Goal: Transaction & Acquisition: Obtain resource

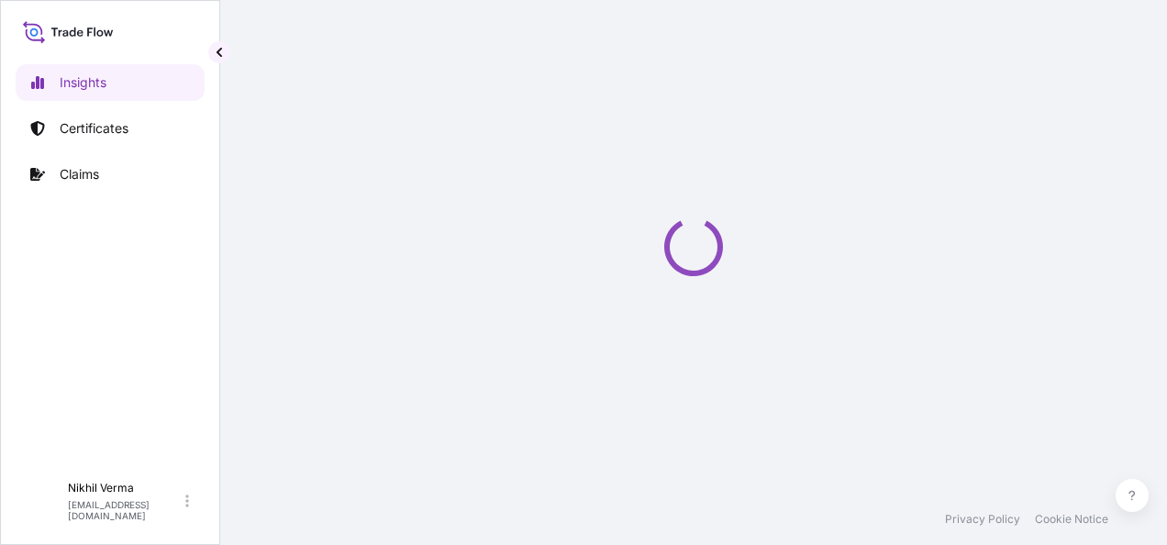
select select "2025"
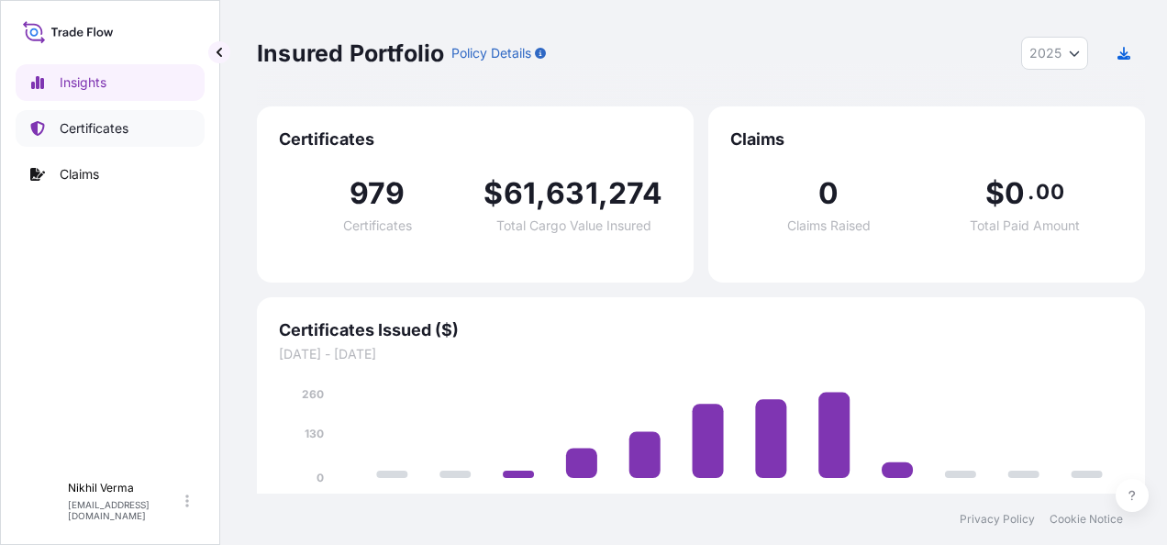
click at [93, 124] on p "Certificates" at bounding box center [94, 128] width 69 height 18
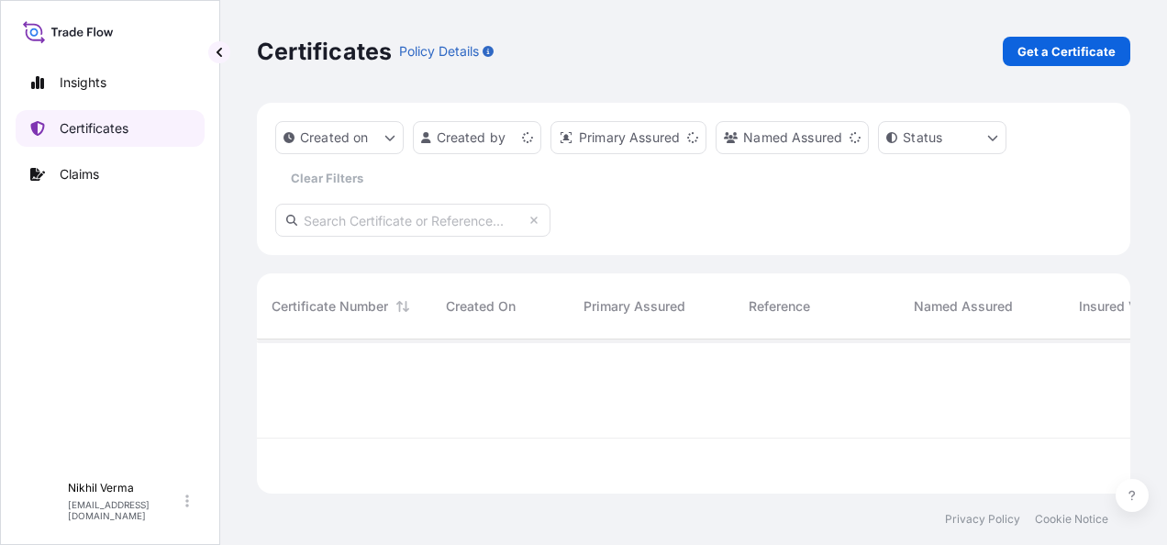
scroll to position [207, 868]
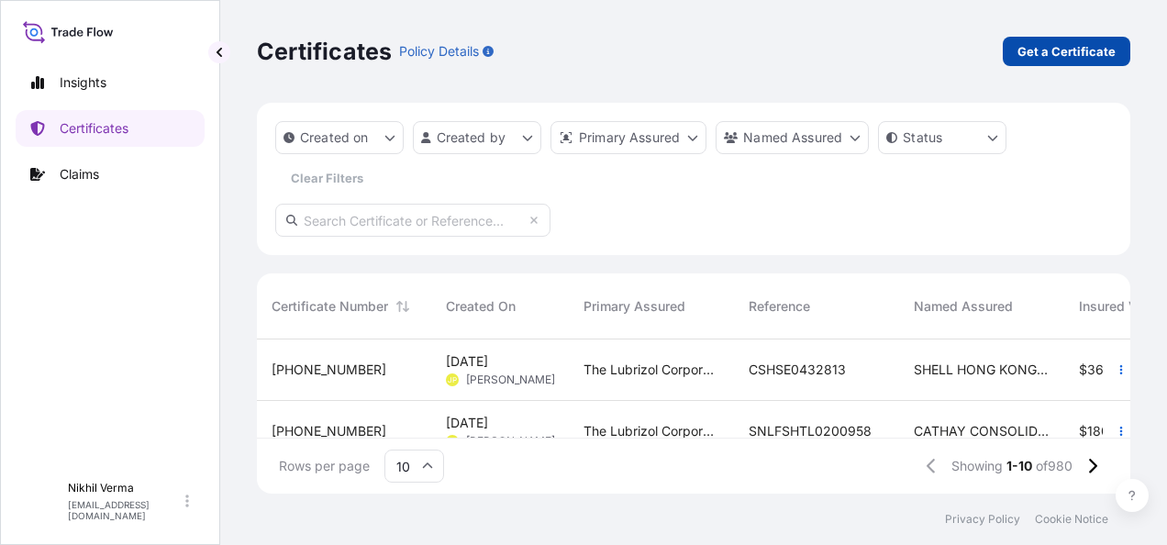
click at [1100, 42] on p "Get a Certificate" at bounding box center [1066, 51] width 98 height 18
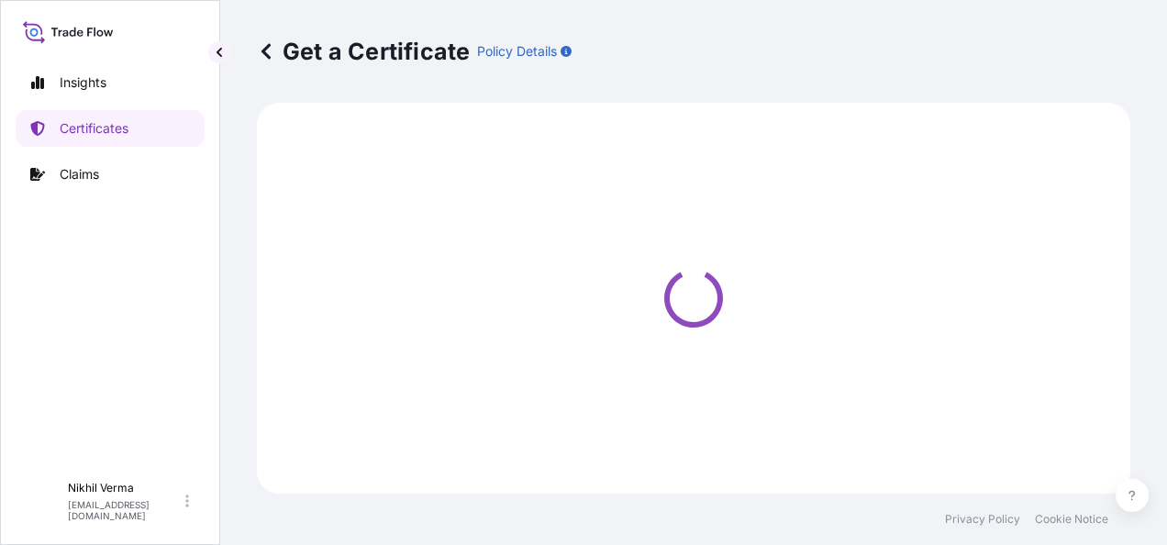
select select "Barge"
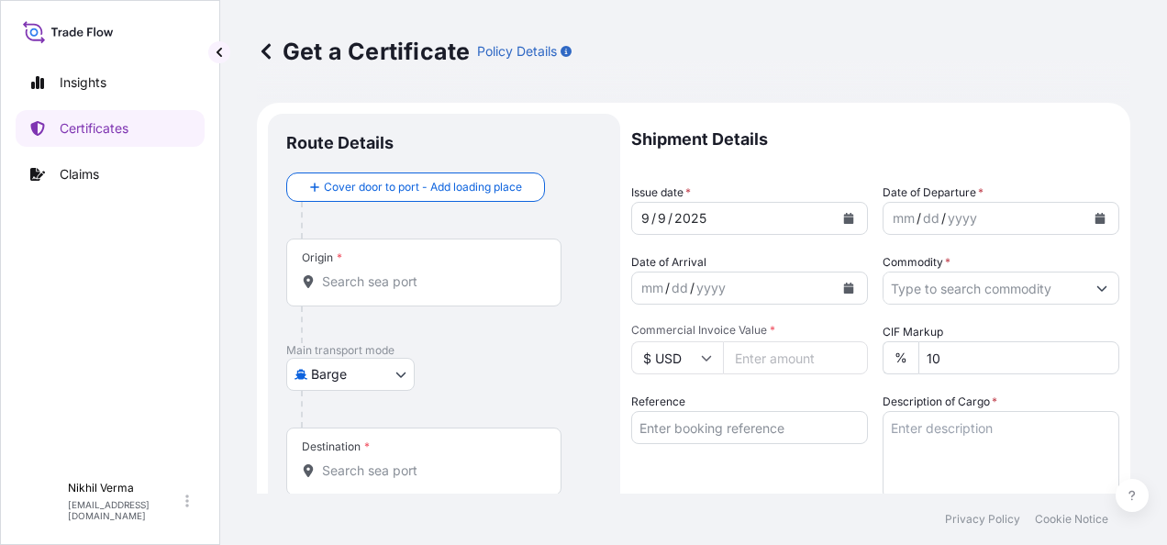
click at [363, 272] on input "Origin *" at bounding box center [430, 281] width 217 height 18
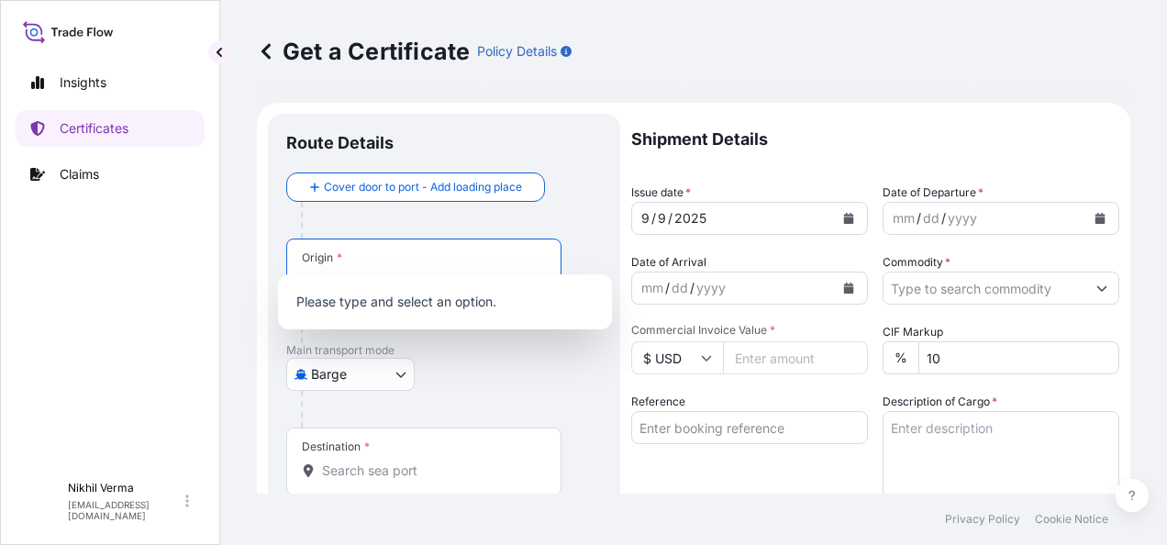
paste input "[PERSON_NAME], [GEOGRAPHIC_DATA]"
click at [305, 272] on div "[PERSON_NAME], [GEOGRAPHIC_DATA]" at bounding box center [424, 281] width 244 height 18
click at [322, 272] on input "[PERSON_NAME], [GEOGRAPHIC_DATA]" at bounding box center [419, 281] width 195 height 18
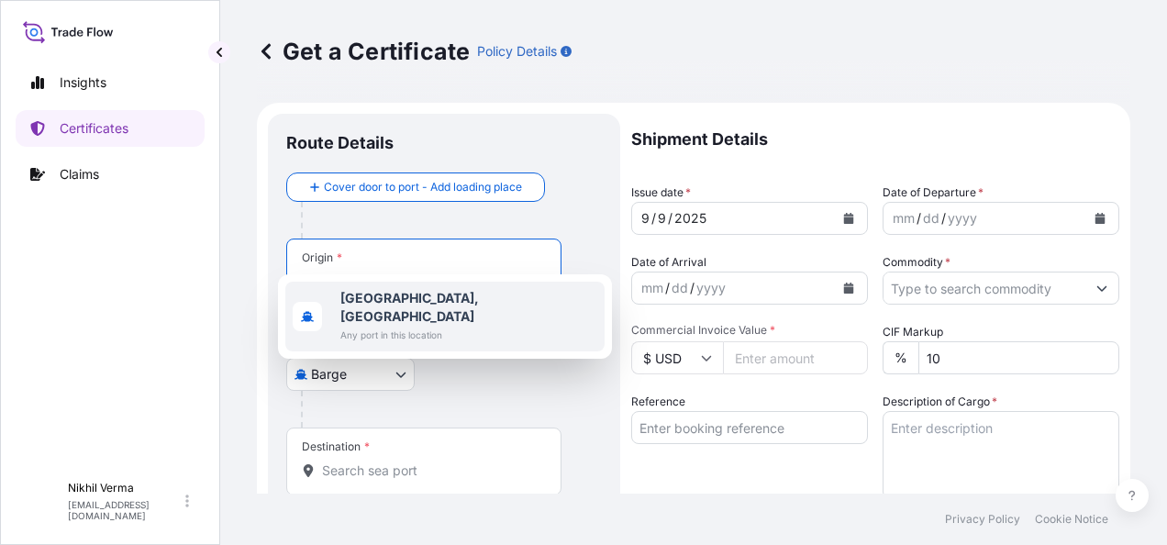
click at [390, 299] on b "[GEOGRAPHIC_DATA], [GEOGRAPHIC_DATA]" at bounding box center [409, 307] width 139 height 34
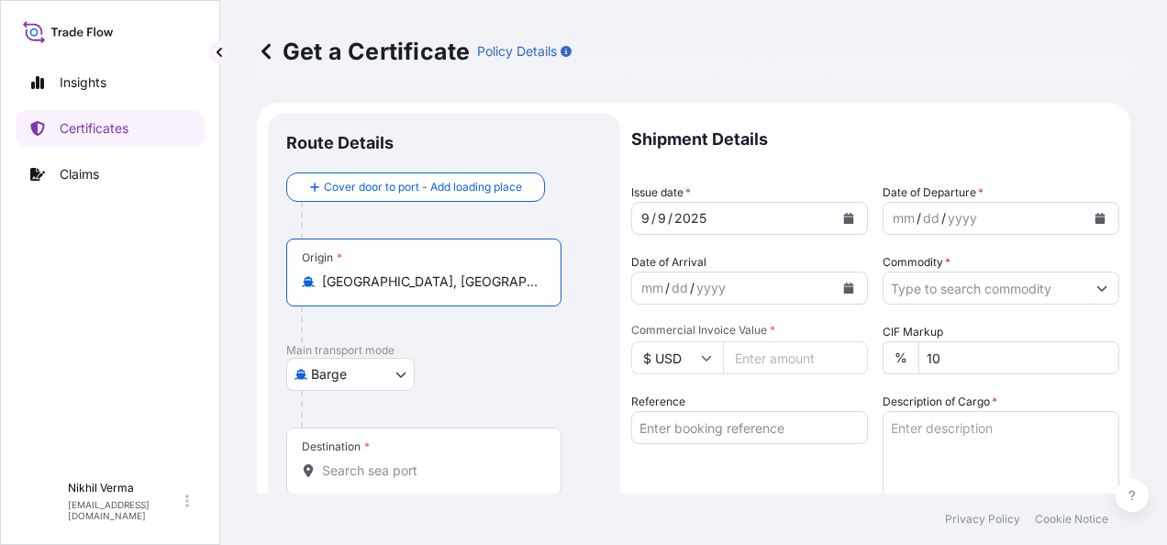
type input "[GEOGRAPHIC_DATA], [GEOGRAPHIC_DATA]"
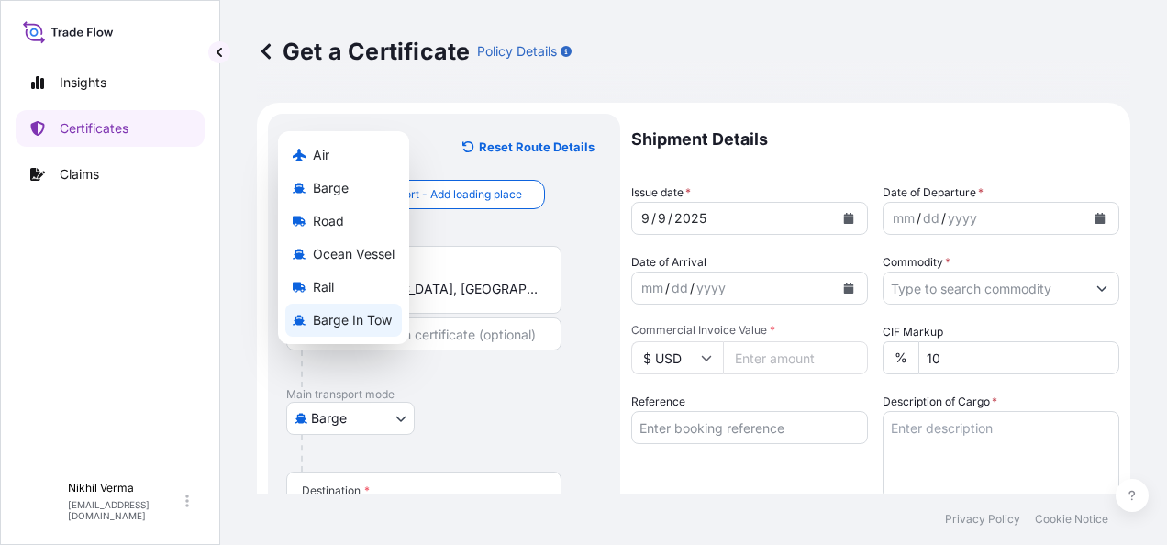
click at [339, 321] on body "0 options available. 0 options available. 2 options available. 0 options availa…" at bounding box center [583, 272] width 1167 height 545
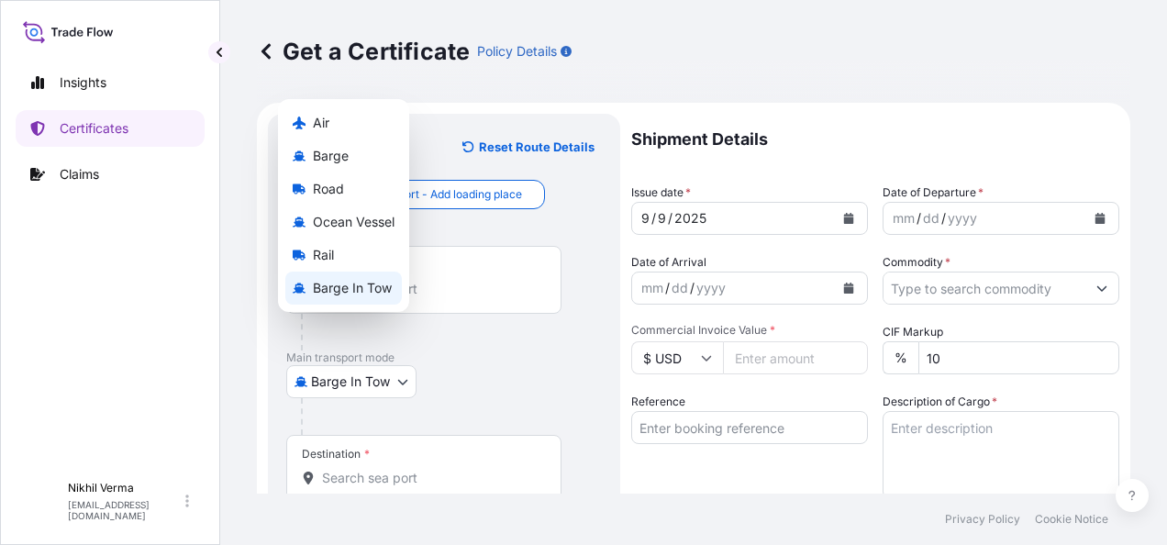
click at [349, 333] on body "0 options available. 2 options available. 0 options available. 1 option availab…" at bounding box center [583, 272] width 1167 height 545
click at [327, 164] on span "Barge" at bounding box center [331, 156] width 36 height 18
select select "Barge"
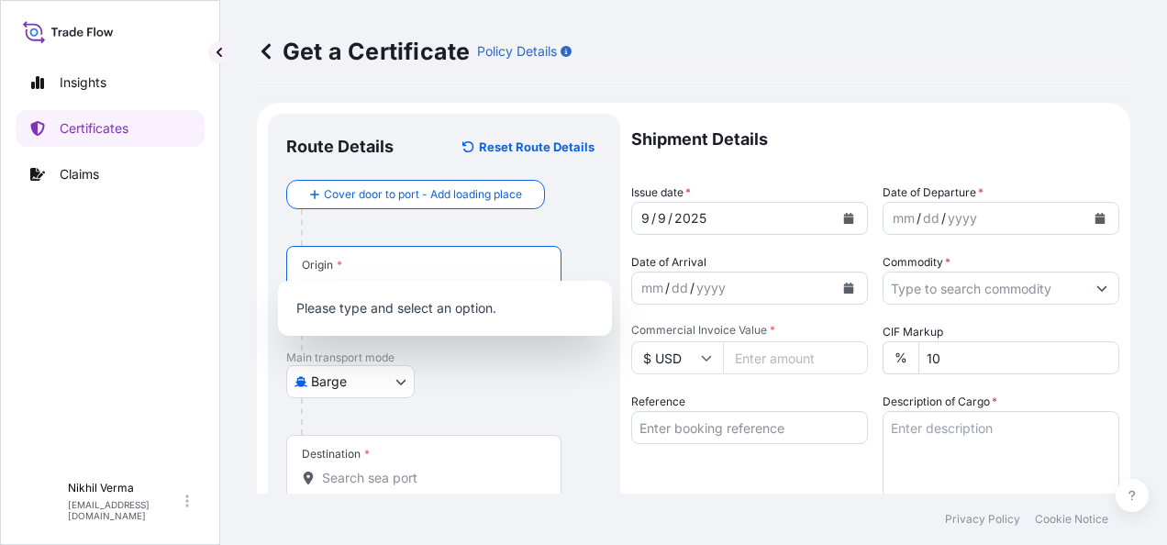
click at [371, 280] on input "Origin *" at bounding box center [430, 289] width 217 height 18
paste input "[PERSON_NAME], [GEOGRAPHIC_DATA]"
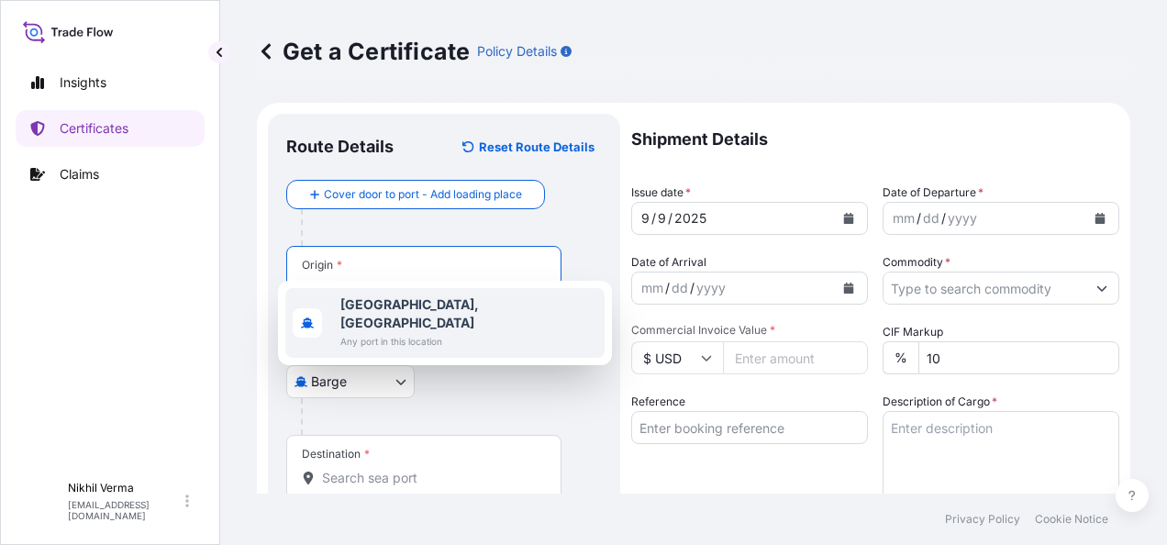
click at [400, 308] on b "[GEOGRAPHIC_DATA], [GEOGRAPHIC_DATA]" at bounding box center [409, 313] width 139 height 34
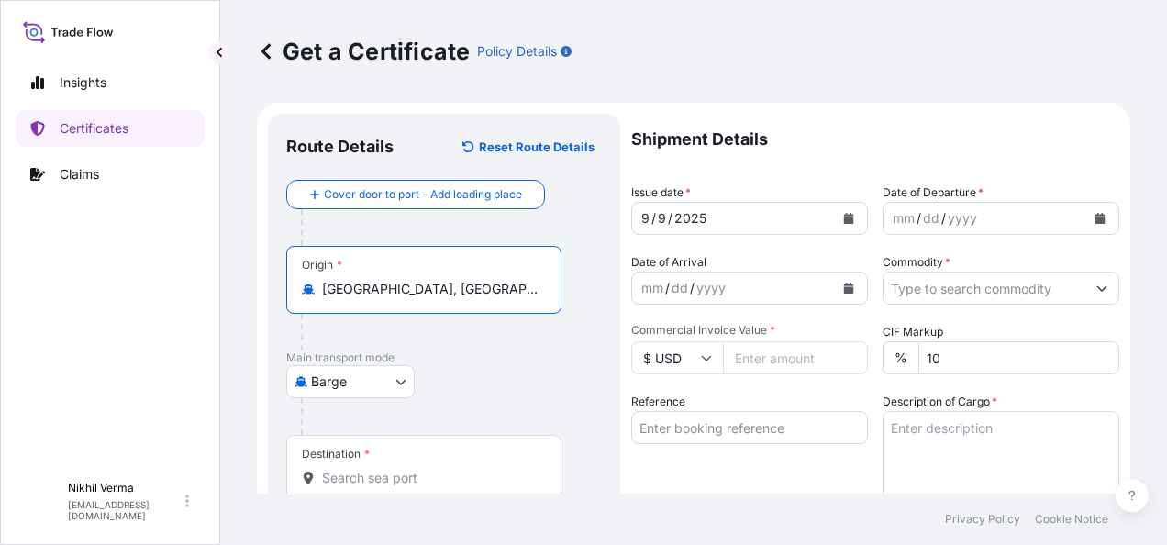
type input "[GEOGRAPHIC_DATA], [GEOGRAPHIC_DATA]"
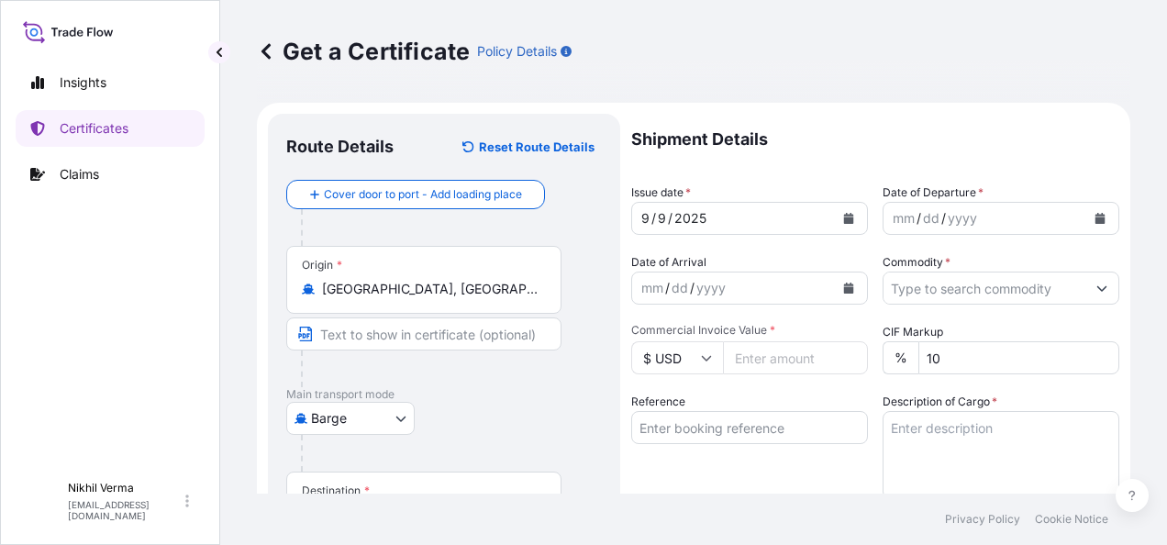
click at [367, 472] on div "Destination *" at bounding box center [423, 506] width 275 height 68
click at [367, 506] on input "Destination *" at bounding box center [430, 515] width 217 height 18
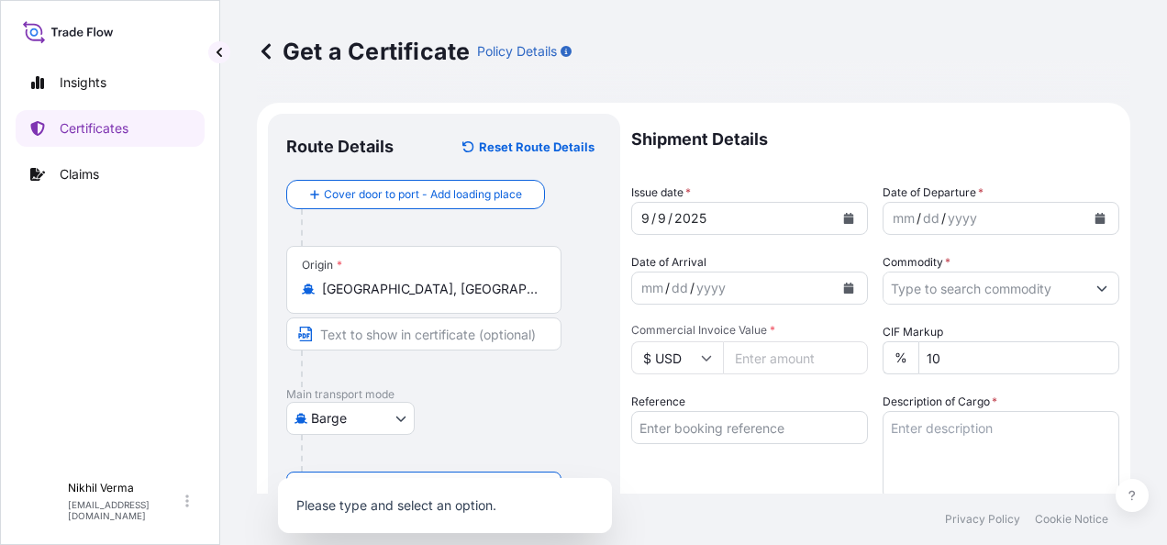
paste input "JEDDAH, [GEOGRAPHIC_DATA]"
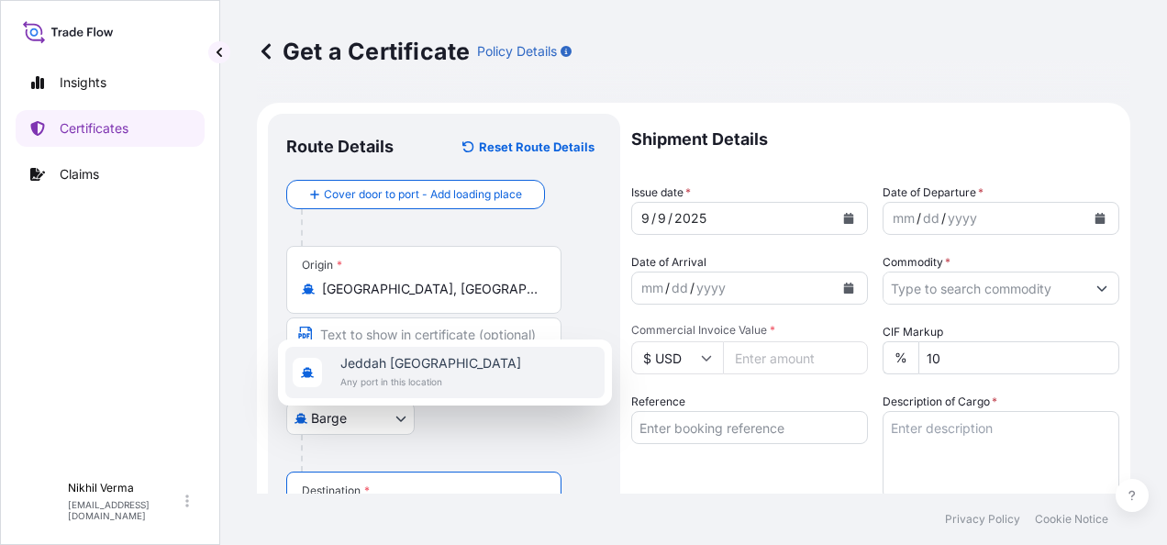
click at [367, 372] on span "Jeddah [GEOGRAPHIC_DATA]" at bounding box center [430, 363] width 181 height 18
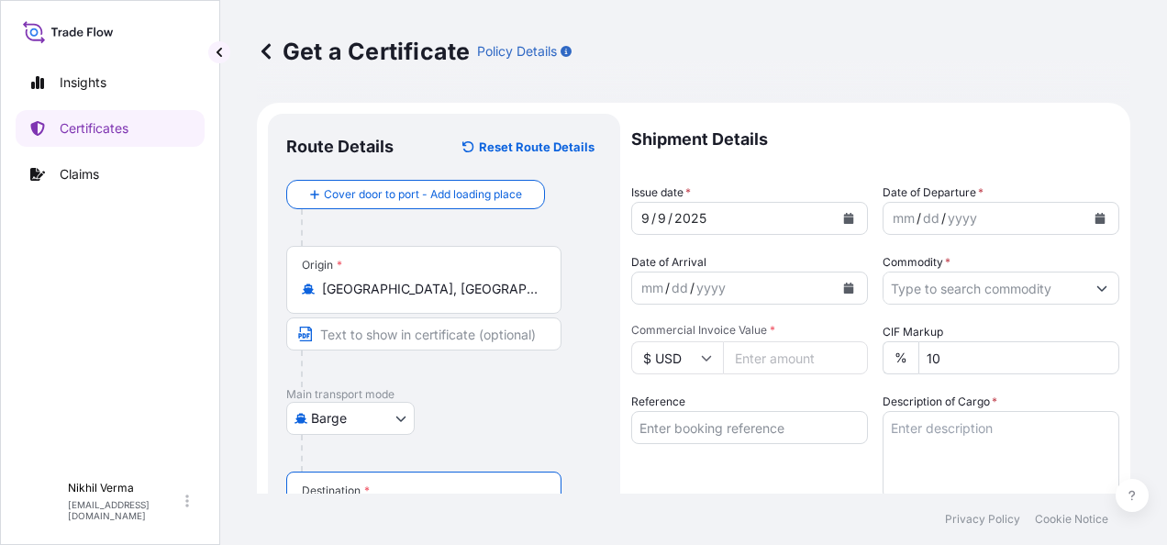
type input "Jeddah [GEOGRAPHIC_DATA]"
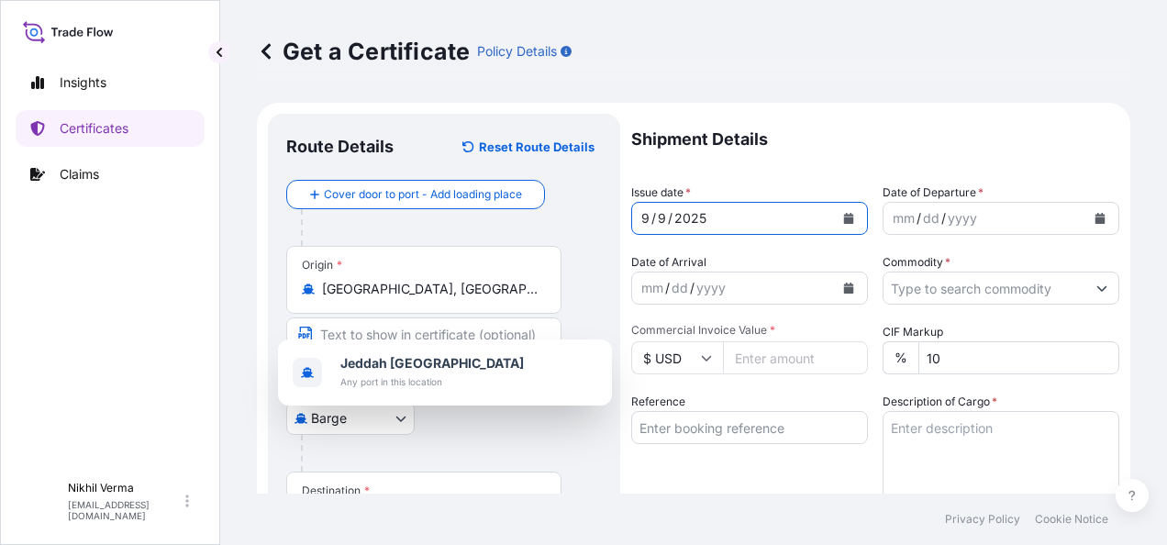
click at [844, 213] on icon "Calendar" at bounding box center [849, 218] width 10 height 11
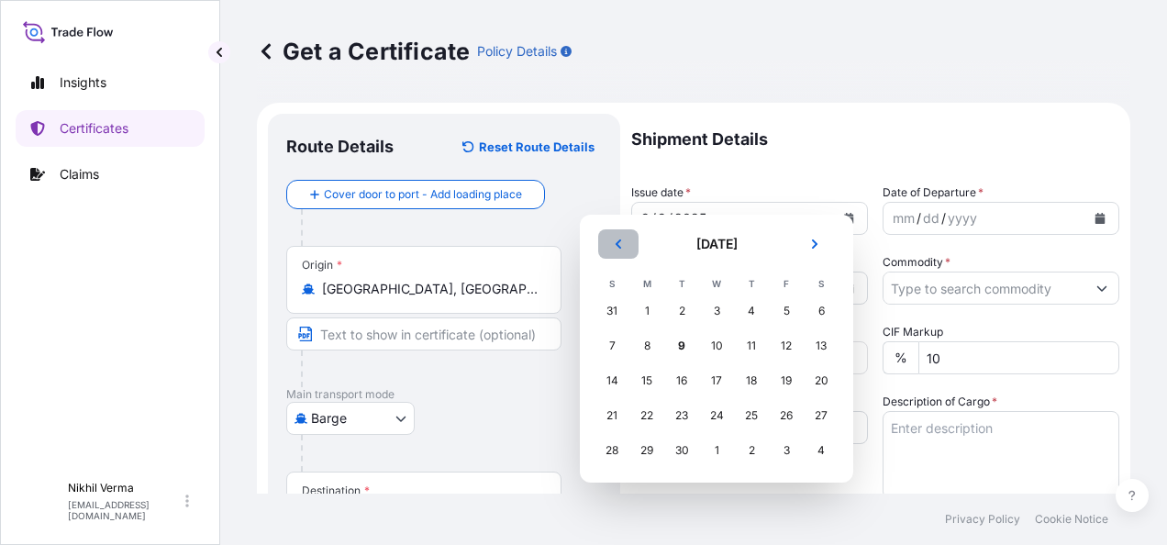
click at [613, 242] on icon "Previous" at bounding box center [618, 244] width 11 height 11
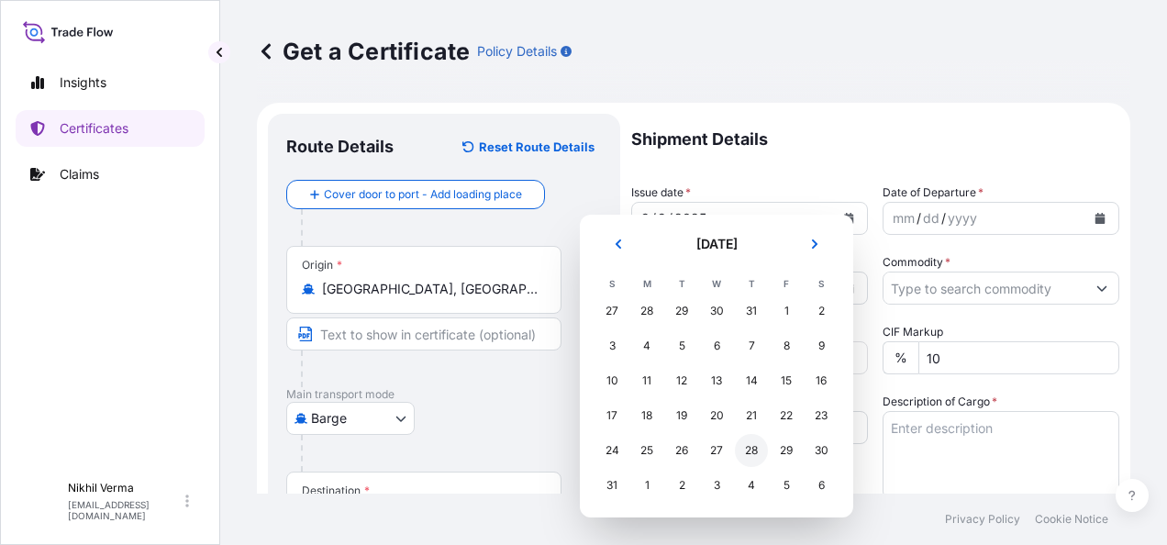
click at [735, 434] on div "28" at bounding box center [751, 450] width 33 height 33
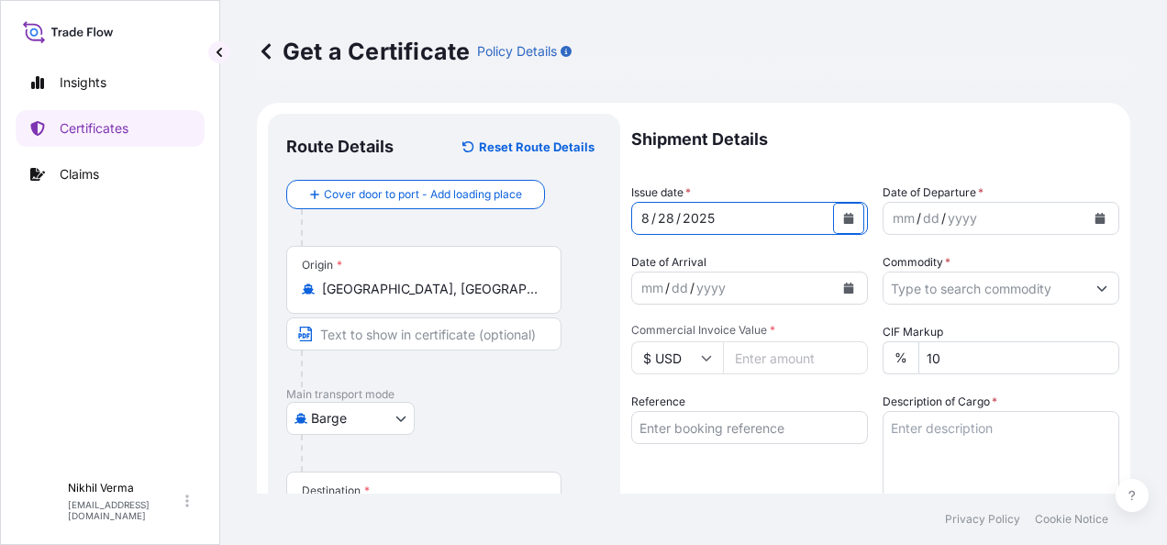
click at [1090, 204] on button "Calendar" at bounding box center [1099, 218] width 29 height 29
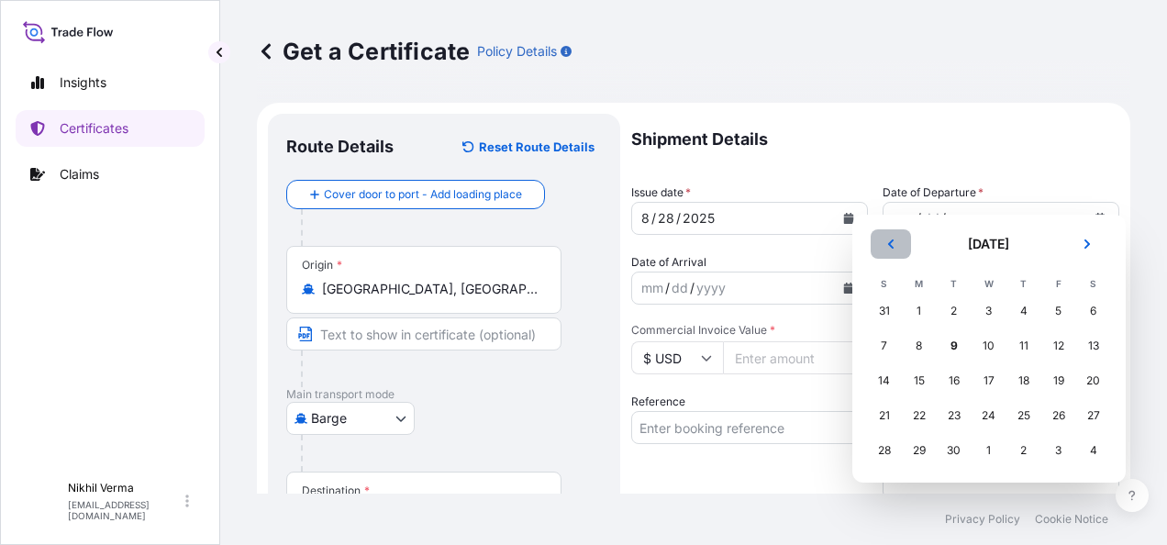
click at [888, 240] on icon "Previous" at bounding box center [890, 244] width 11 height 11
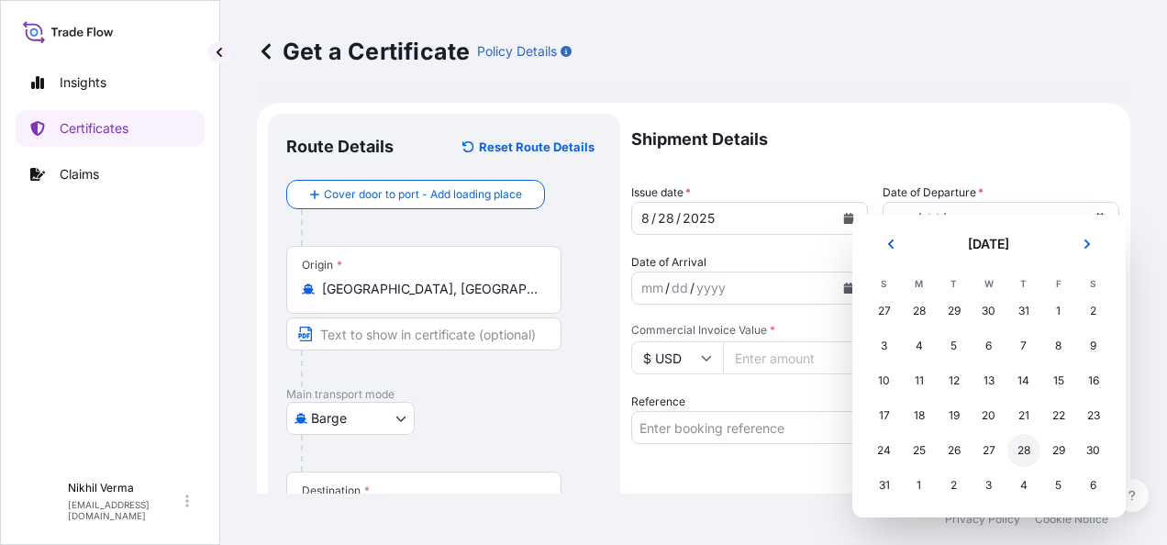
click at [1007, 434] on div "28" at bounding box center [1023, 450] width 33 height 33
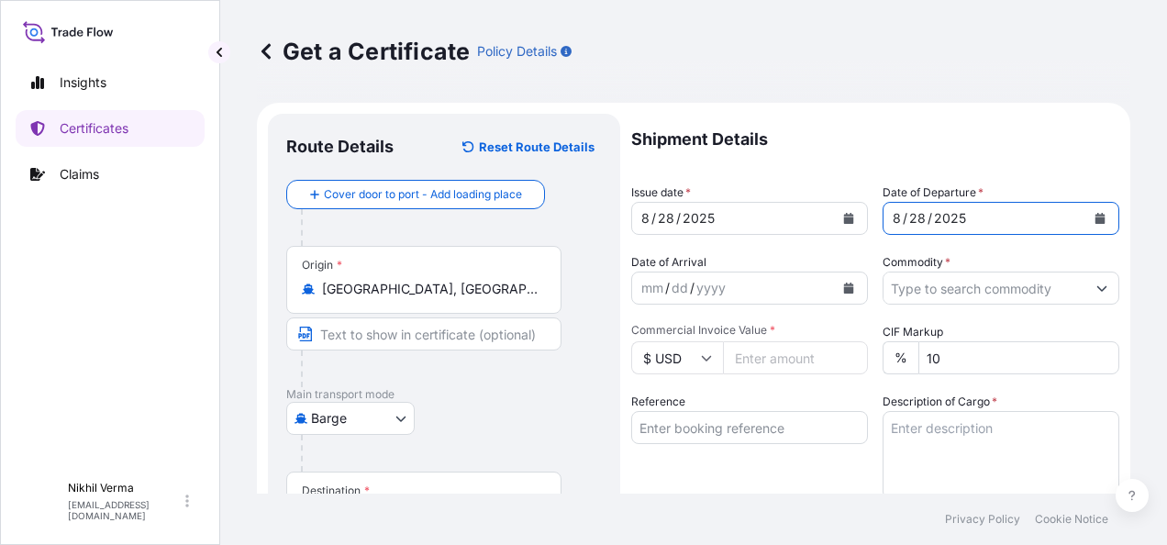
click at [1006, 126] on p "Shipment Details" at bounding box center [875, 139] width 488 height 51
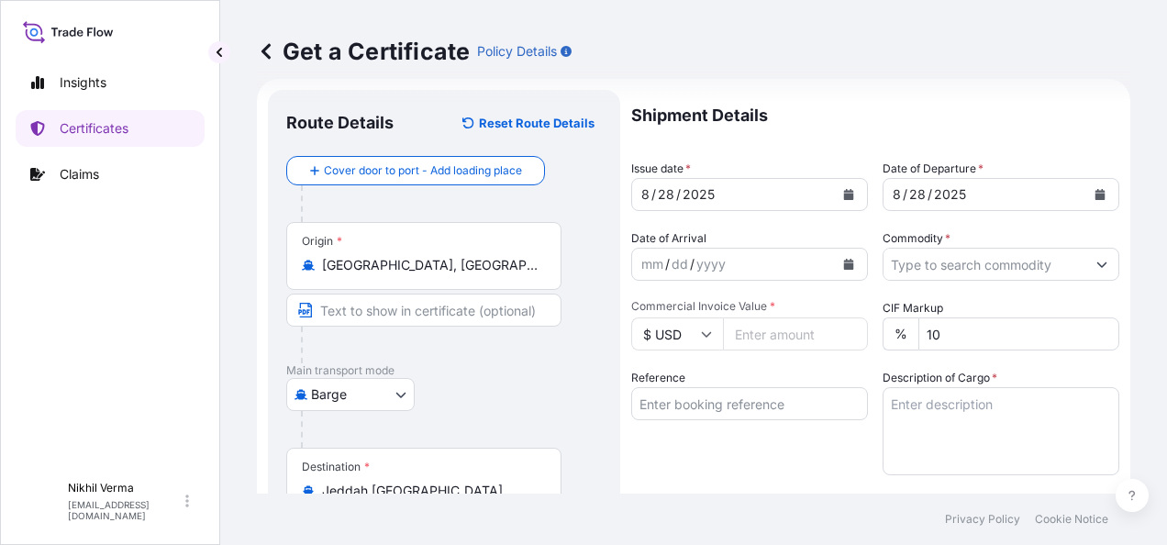
click at [945, 248] on input "Commodity *" at bounding box center [985, 264] width 202 height 33
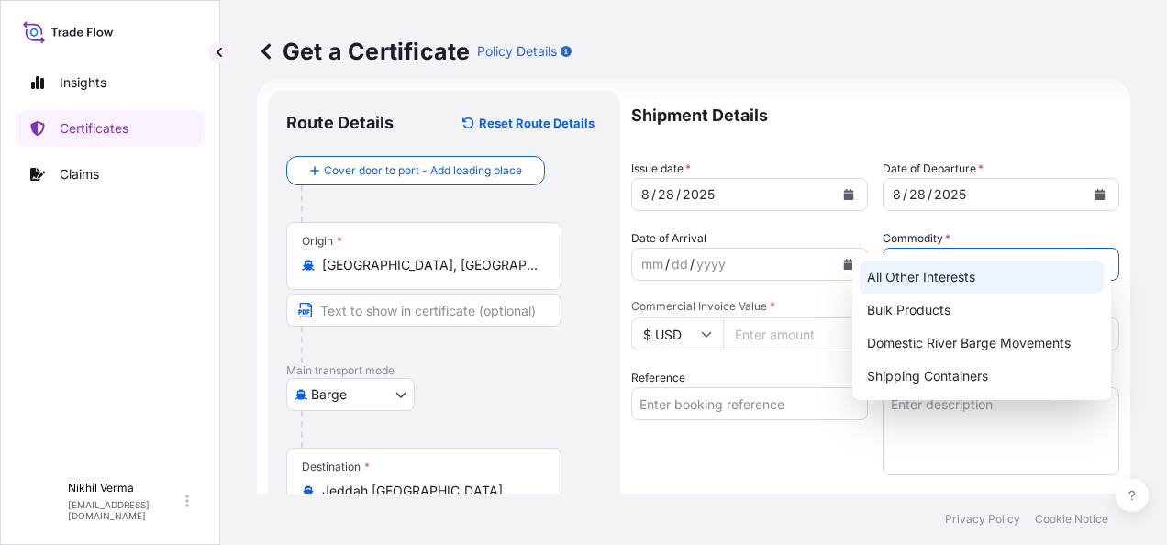
click at [943, 278] on div "All Other Interests" at bounding box center [981, 277] width 243 height 33
type input "All Other Interests"
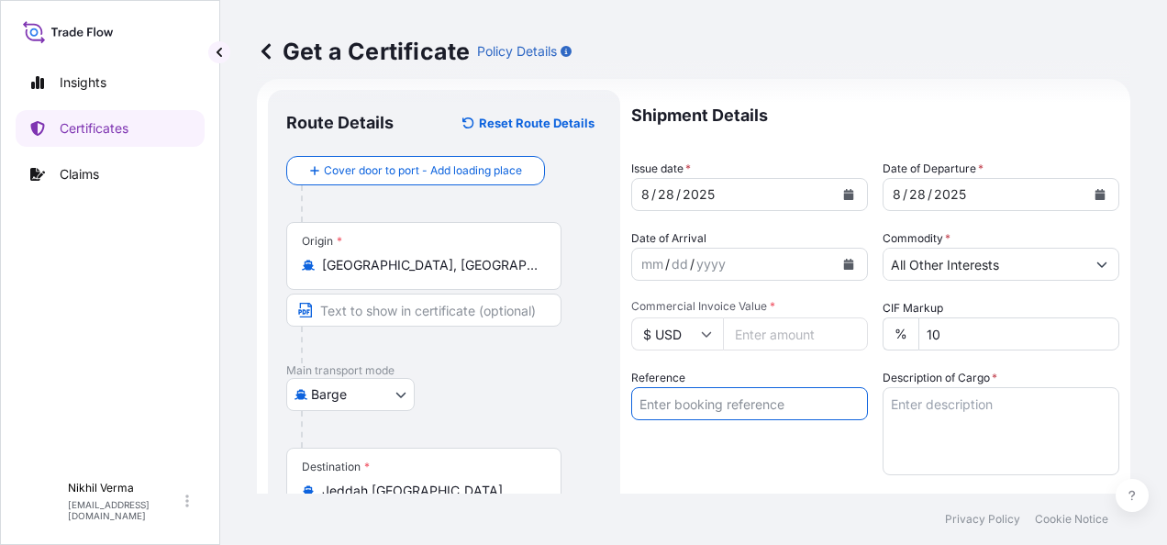
click at [670, 387] on input "Reference" at bounding box center [749, 403] width 237 height 33
paste input "4503913337"
paste input "86657517"
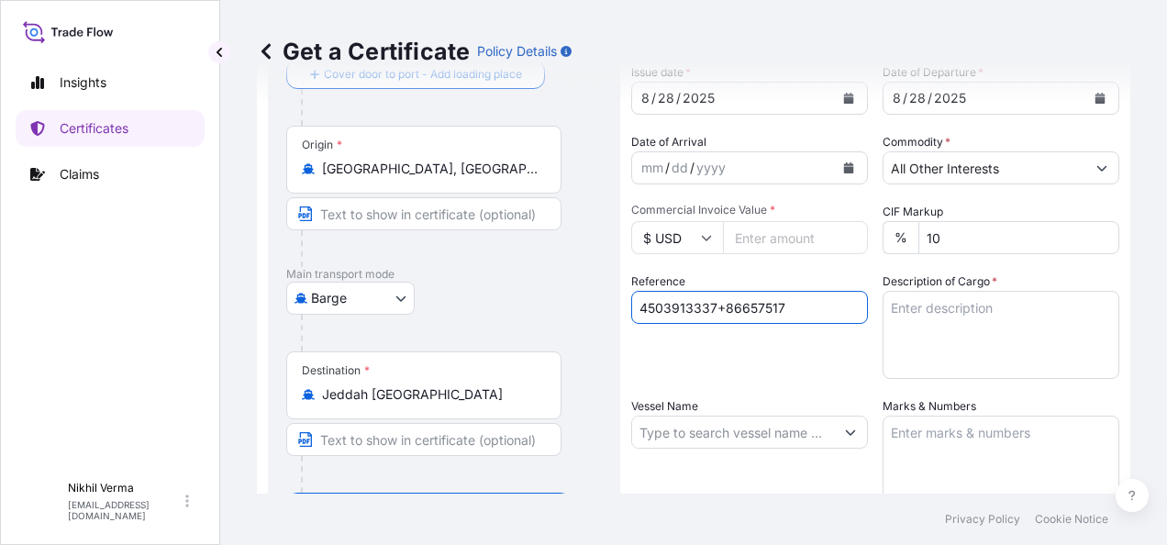
scroll to position [123, 0]
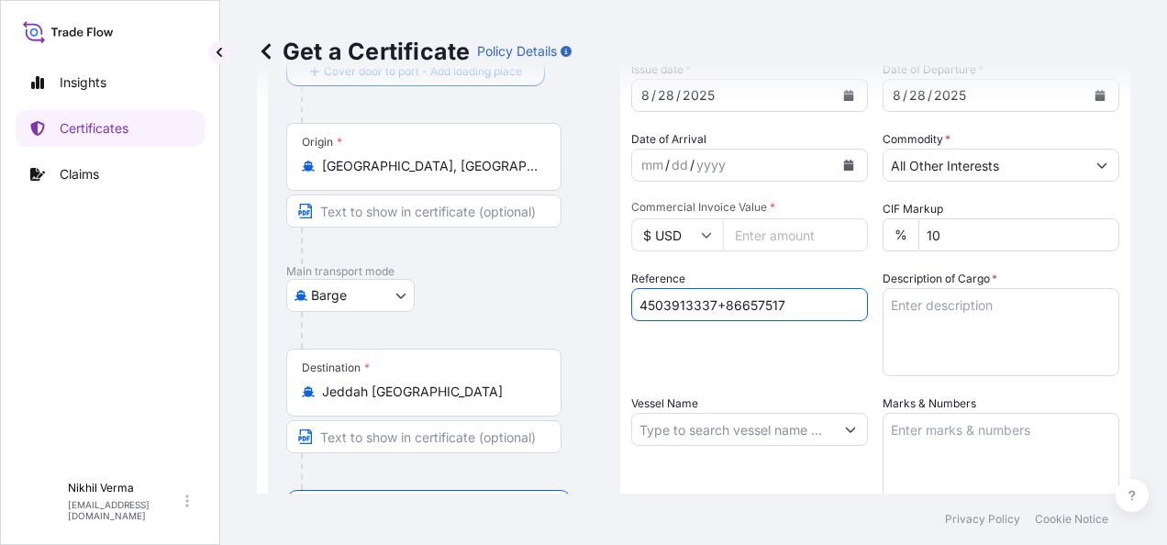
type input "4503913337+86657517"
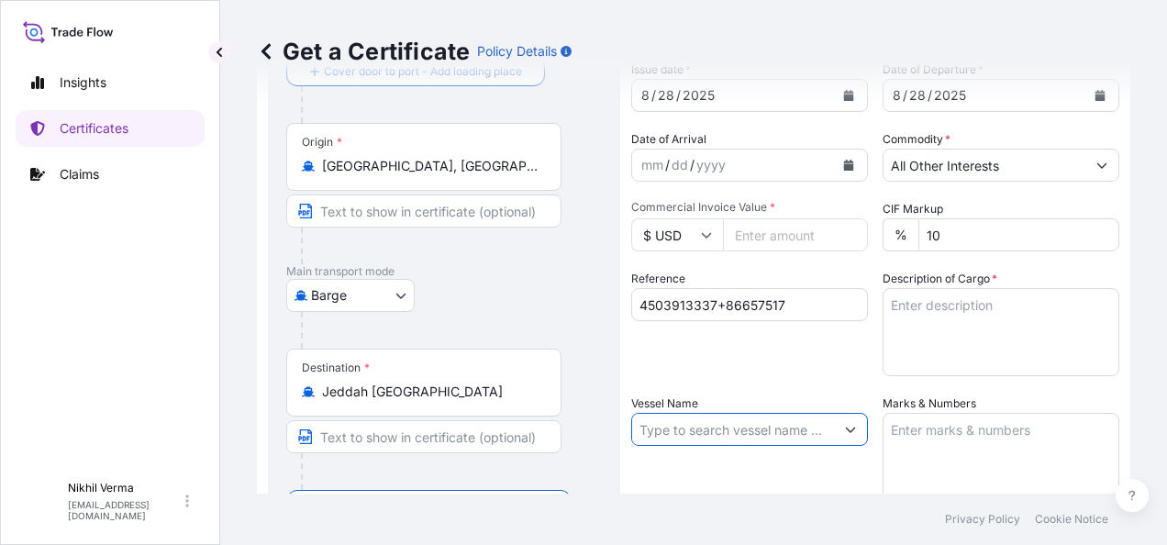
click at [705, 413] on input "Vessel Name" at bounding box center [733, 429] width 202 height 33
paste input "MAERSK STADELHORN"
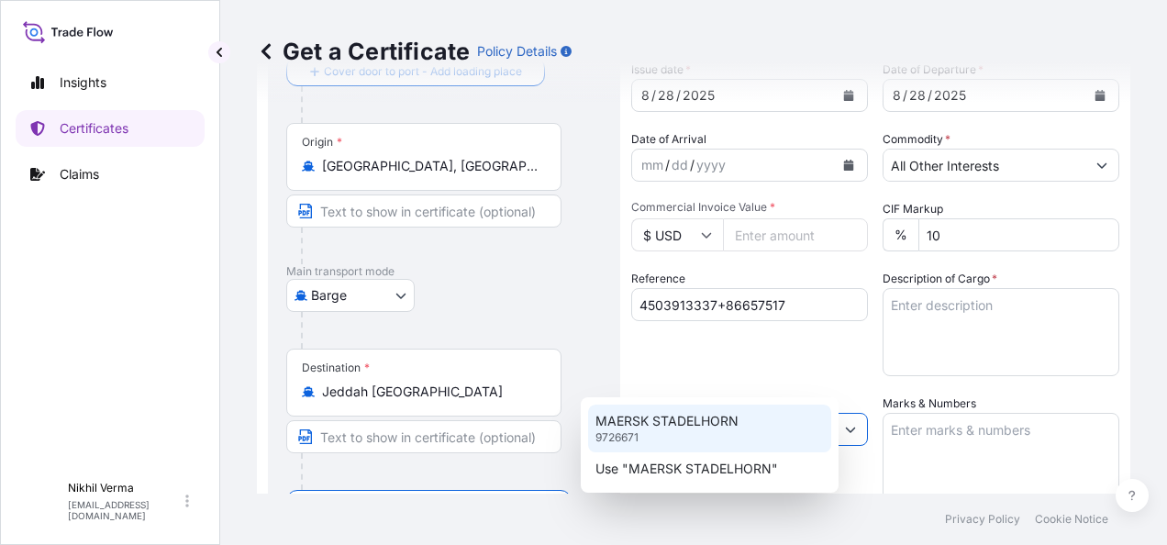
click at [688, 422] on p "MAERSK STADELHORN" at bounding box center [666, 421] width 143 height 18
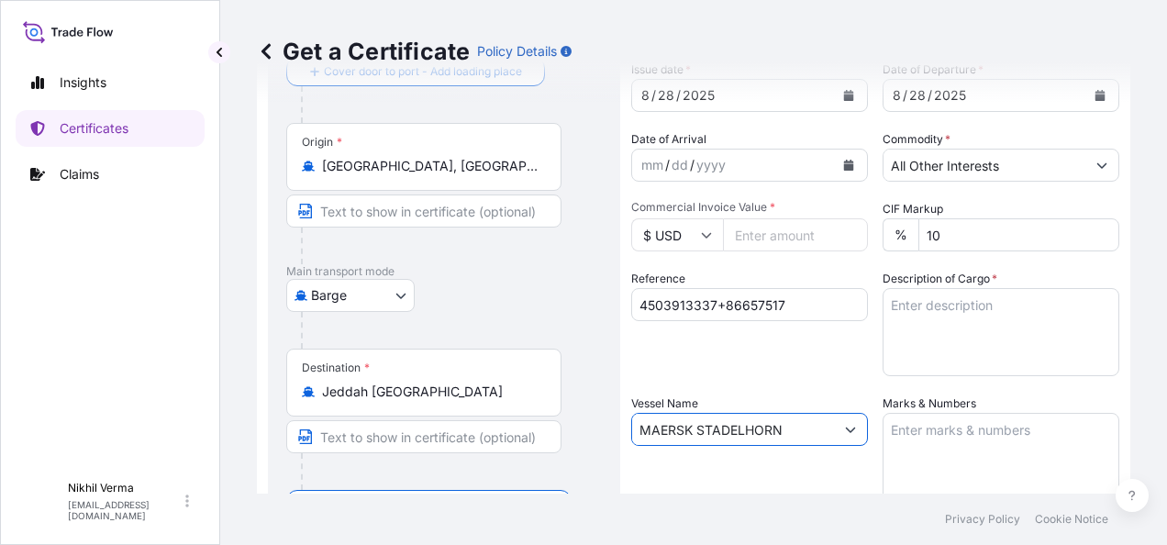
scroll to position [99, 0]
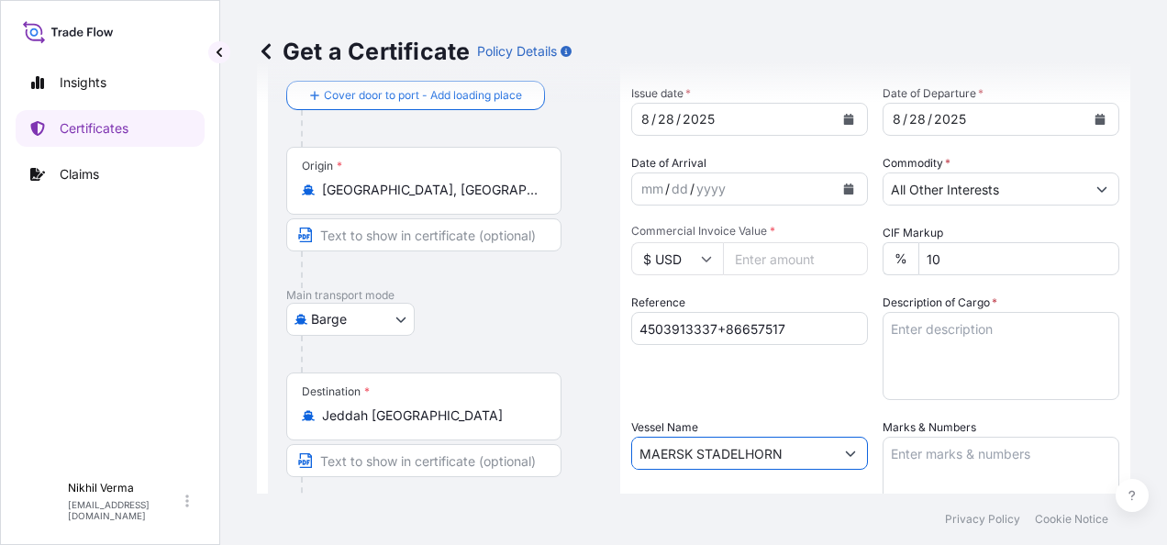
type input "MAERSK STADELHORN"
click at [950, 312] on textarea "Description of Cargo *" at bounding box center [1001, 356] width 237 height 88
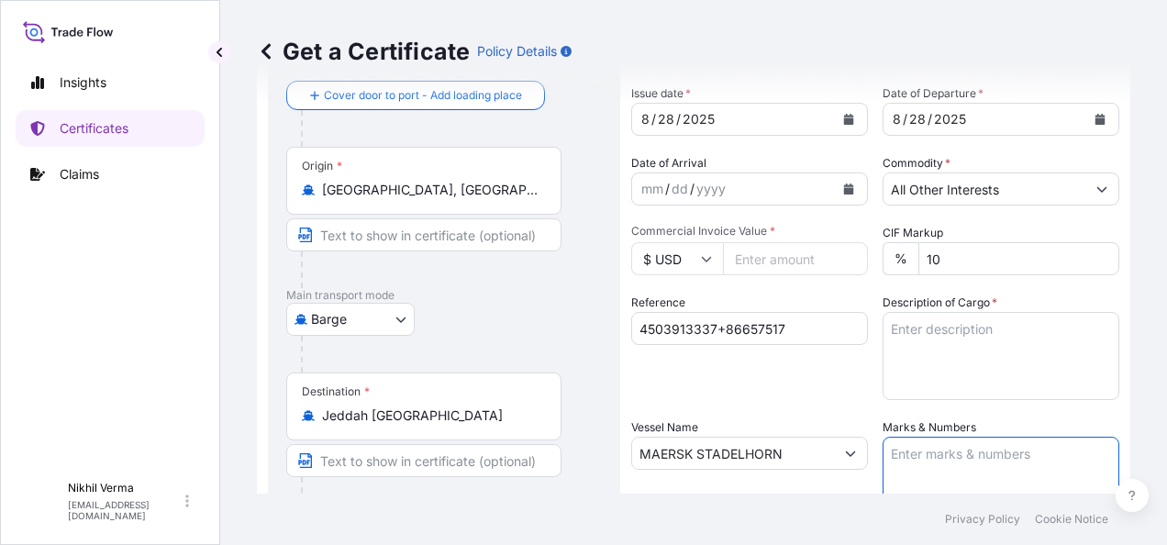
click at [941, 437] on textarea "Marks & Numbers" at bounding box center [1001, 483] width 237 height 92
paste textarea "40 Drums - 7749B Product - LUBRIZOL® 7749B, STD Black & YELLOW MRKU723425/7 Sea…"
click at [917, 437] on textarea "40 Drums - 7749B Product - LUBRIZOL® 7749B, STD Black & YELLOW MRKU723425/7 Sea…" at bounding box center [1001, 483] width 237 height 92
click at [985, 437] on textarea "72 Drums - 7749B Product - LUBRIZOL® 7749B, STD Black & YELLOW MRKU723425/7 Sea…" at bounding box center [1001, 483] width 237 height 92
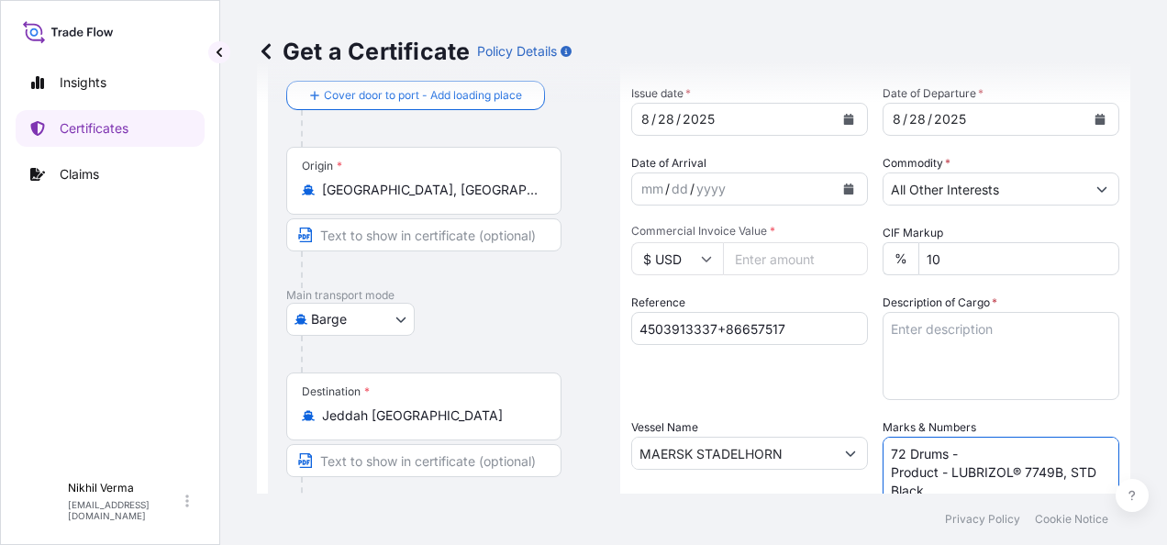
paste textarea "5372A\260"
click at [1020, 437] on textarea "72 Drums - 5372A Product - LUBRIZOL® 7749B, STD Black & YELLOW MRKU723425/7 Sea…" at bounding box center [1001, 483] width 237 height 92
paste textarea "F LUBRIZOL(R) 5372A"
click at [946, 437] on textarea "72 Drums - 5372A Product - F LUBRIZOL(R) 5372A, STD Black & YELLOW MRKU723425/7…" at bounding box center [1001, 483] width 237 height 92
click at [883, 437] on textarea "72 Drums - 5372A Product - LUBRIZOL(R) 5372A, STD Black & YELLOW MRKU723425/7 S…" at bounding box center [1001, 483] width 237 height 92
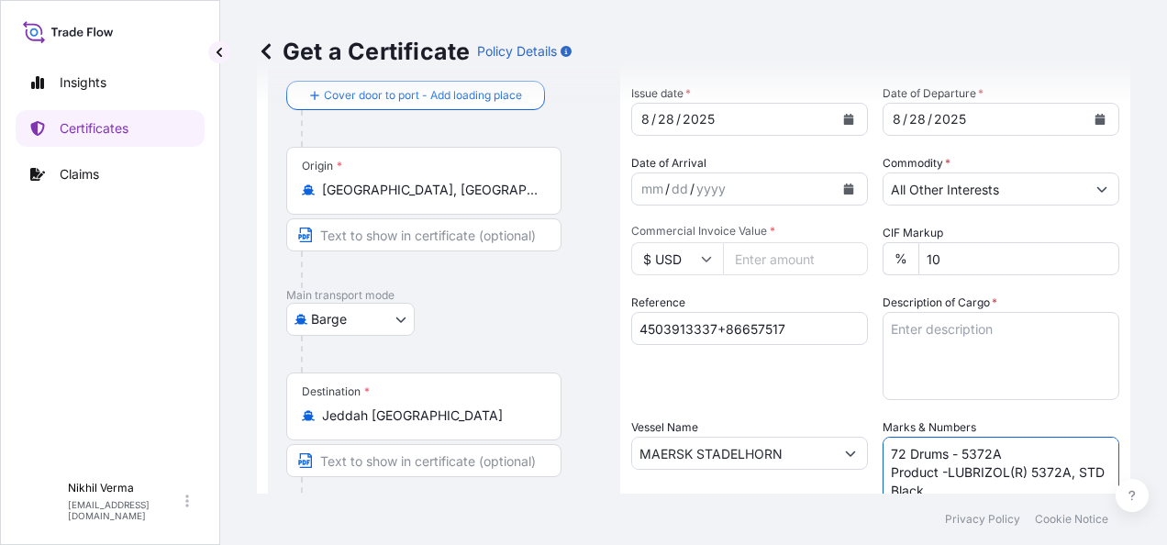
click at [926, 437] on textarea "72 Drums - 5372A Product -LUBRIZOL(R) 5372A, STD Black & YELLOW MRKU723425/7 Se…" at bounding box center [1001, 483] width 237 height 92
click at [883, 460] on textarea "72 Drums - 5372A Product -LUBRIZOL(R) 5372A, STD Black & YELLOW MRKU723425/7 Se…" at bounding box center [1001, 483] width 237 height 92
click at [925, 437] on textarea "72 Drums - 5372A Product -LUBRIZOL(R) 5372A, STD Black & YELLOW MRKU723425/7 Se…" at bounding box center [1001, 483] width 237 height 92
click at [953, 437] on textarea "72 Drums - 5372A Product -LUBRIZOL(R) 5372A, STD Black & YELLOW MRKU723425/7 Se…" at bounding box center [1001, 483] width 237 height 92
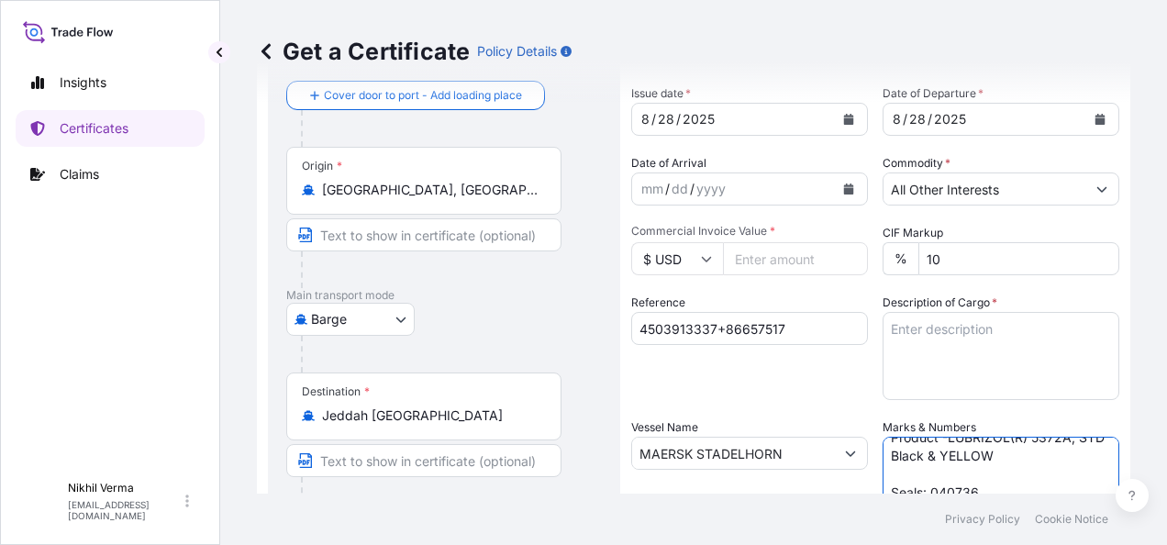
paste textarea "TEMU1321206"
click at [967, 437] on textarea "72 Drums - 5372A Product -LUBRIZOL(R) 5372A, STD Black & YELLOW TEMU1321206 Sea…" at bounding box center [1001, 483] width 237 height 92
paste textarea "298715"
type textarea "72 Drums - 5372A Product -LUBRIZOL(R) 5372A, STD Black & YELLOW TEMU1321206 Sea…"
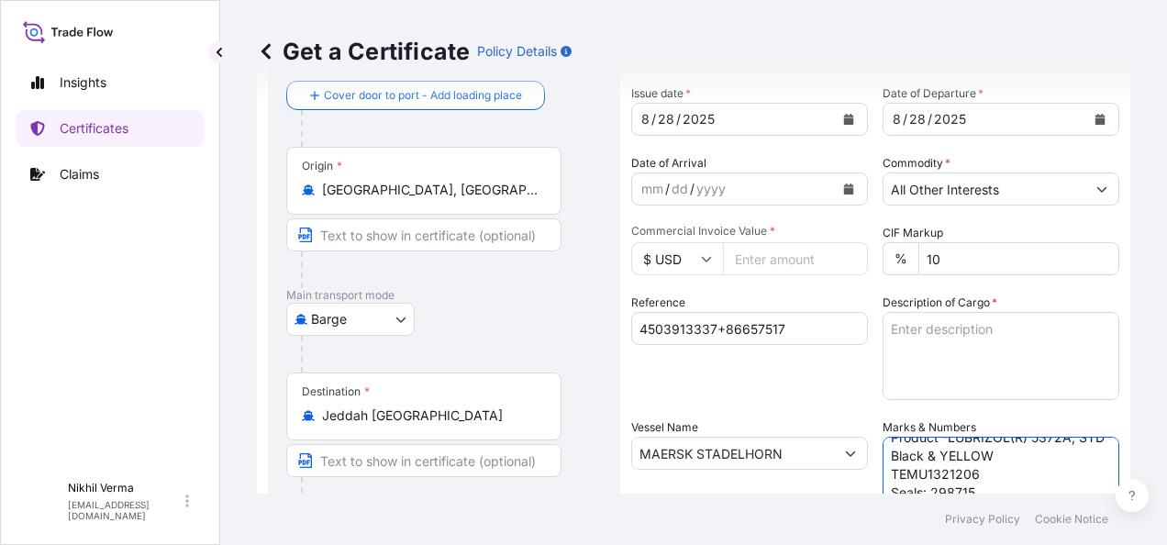
scroll to position [50, 0]
click at [917, 312] on textarea "Description of Cargo *" at bounding box center [1001, 356] width 237 height 88
paste textarea "Lubrizol 75273 ADDITIVES FOR LUBRICATING OILS"
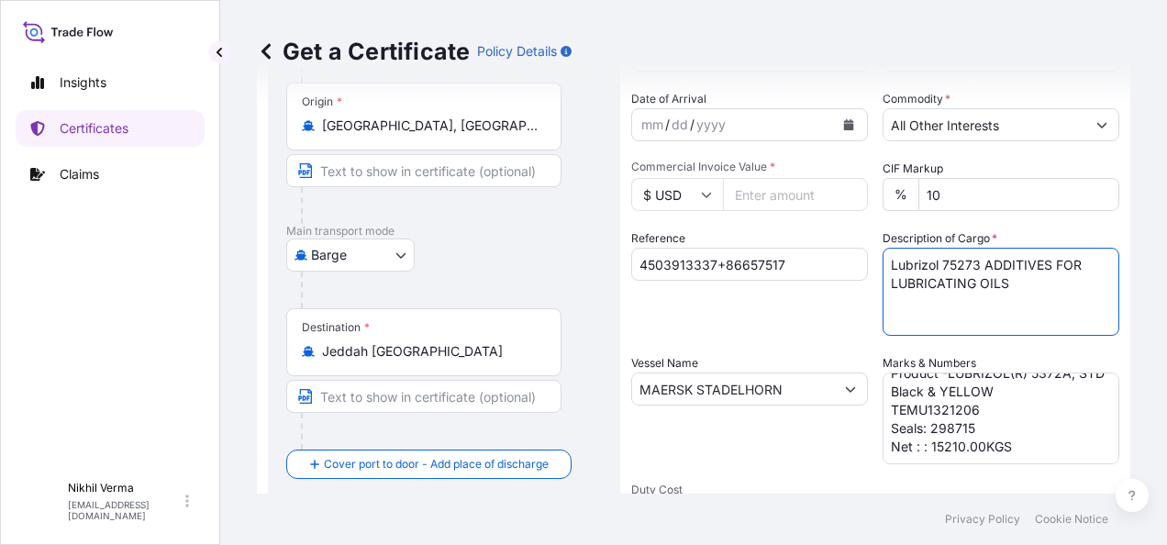
scroll to position [188, 0]
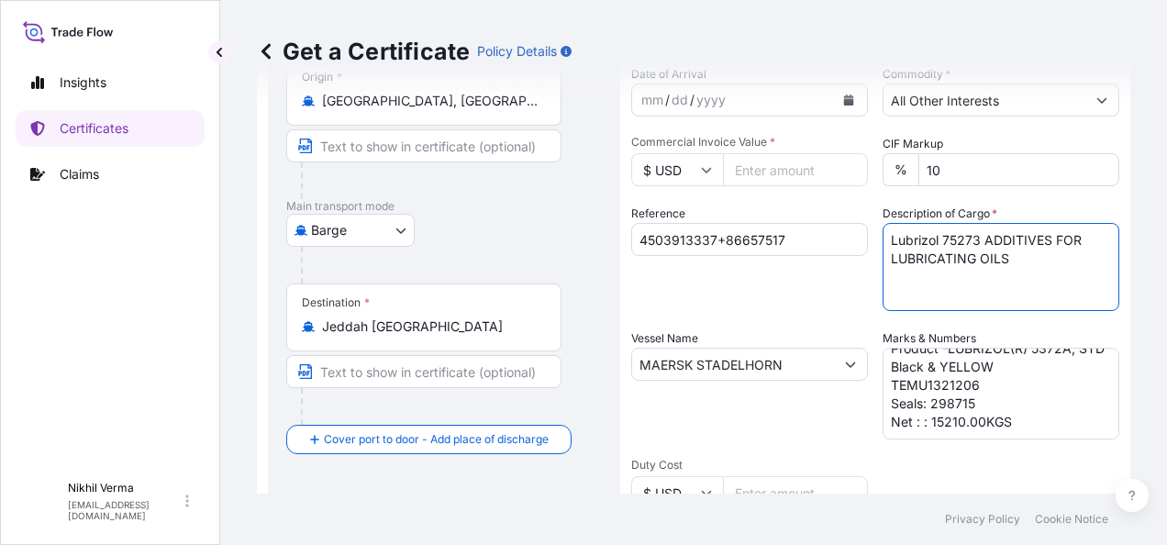
type textarea "Lubrizol 75273 ADDITIVES FOR LUBRICATING OILS"
click at [723, 153] on input "Commercial Invoice Value *" at bounding box center [795, 169] width 145 height 33
paste input "83338.40"
type input "83338.40"
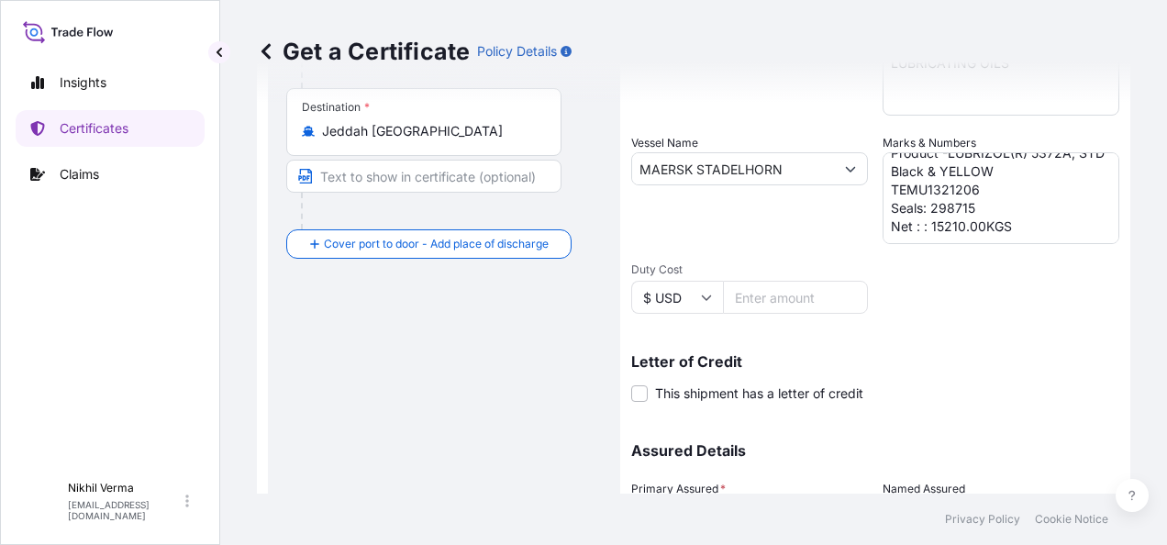
scroll to position [392, 0]
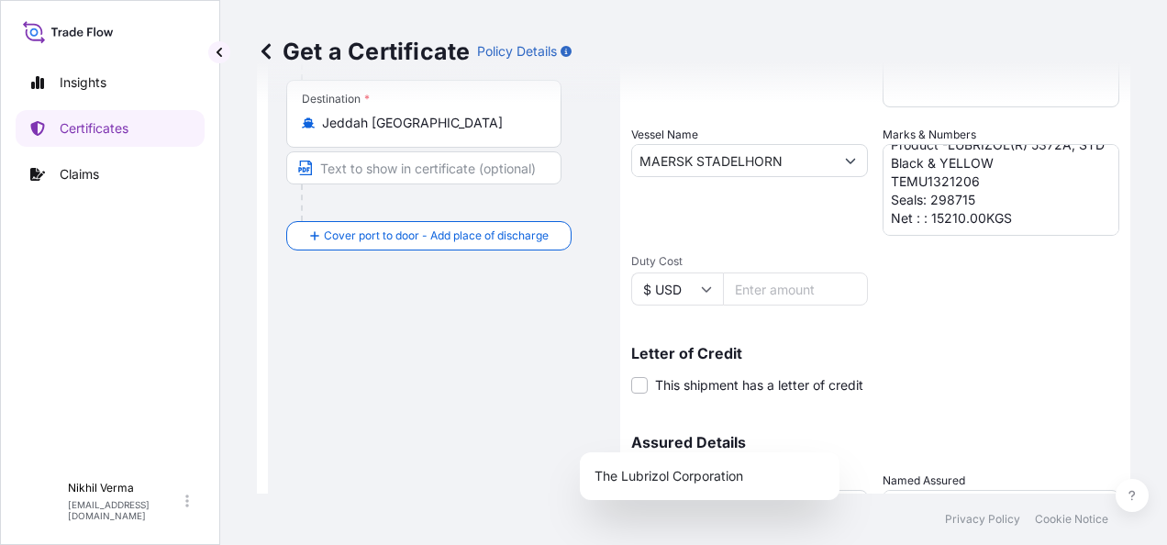
click at [684, 426] on body "Insights Certificates Claims N [PERSON_NAME] [EMAIL_ADDRESS][DOMAIN_NAME] Get a…" at bounding box center [583, 272] width 1167 height 545
click at [653, 476] on div "The Lubrizol Corporation" at bounding box center [709, 476] width 245 height 33
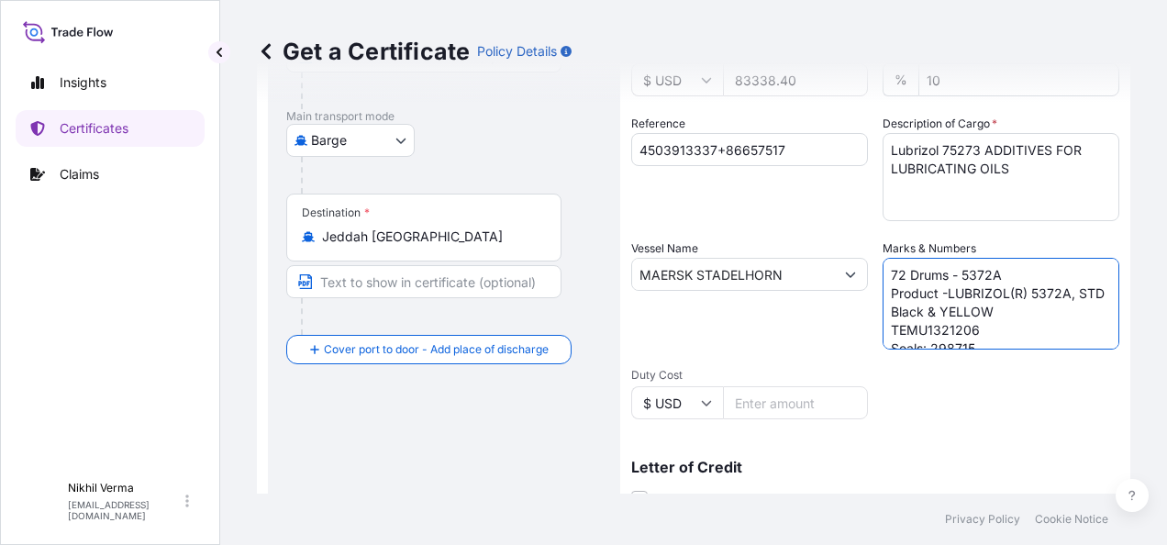
scroll to position [459, 0]
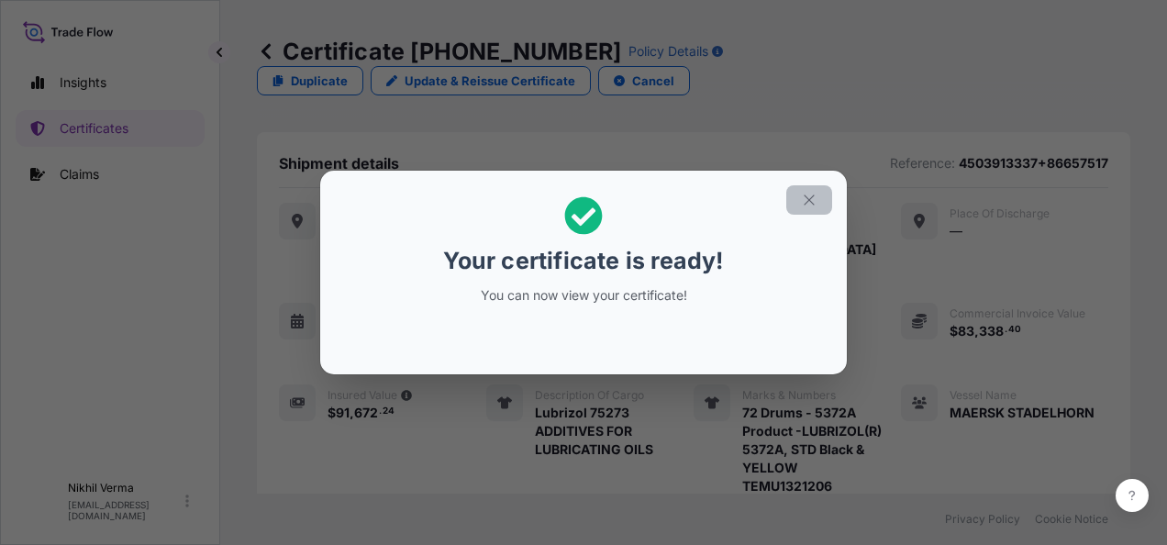
click at [801, 208] on icon "button" at bounding box center [809, 200] width 17 height 17
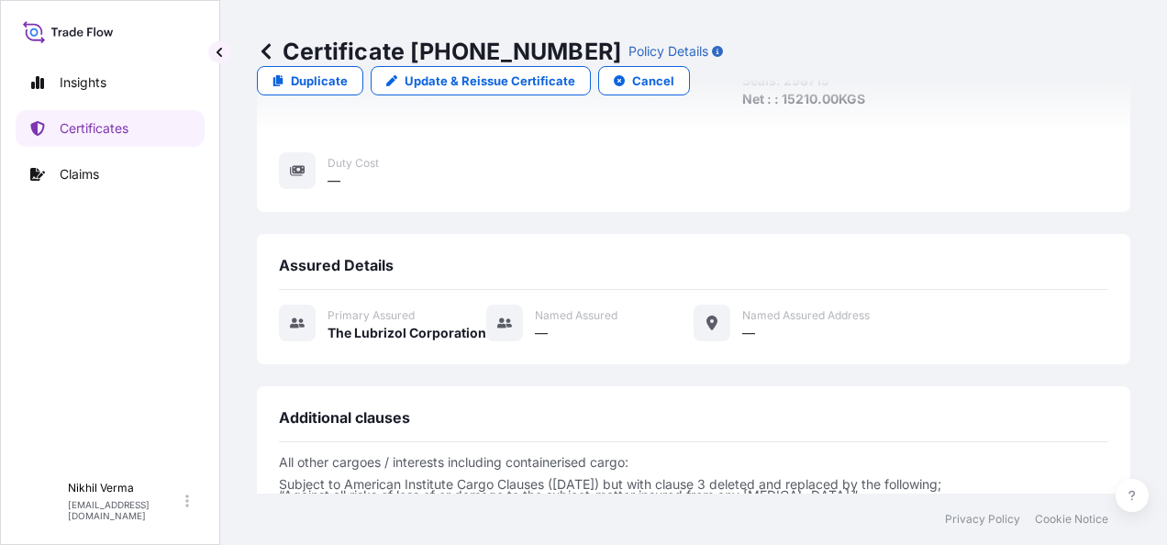
scroll to position [495, 0]
